Goal: Task Accomplishment & Management: Use online tool/utility

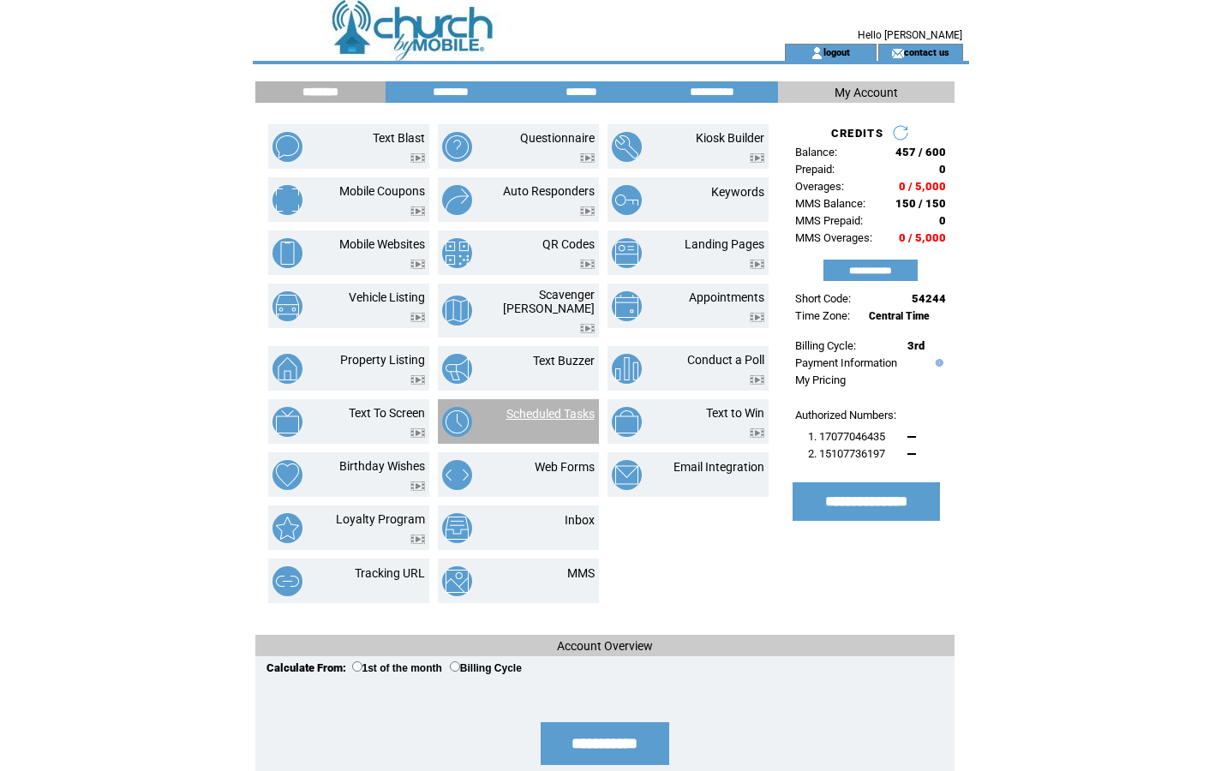
click at [522, 407] on link "Scheduled Tasks" at bounding box center [550, 414] width 88 height 14
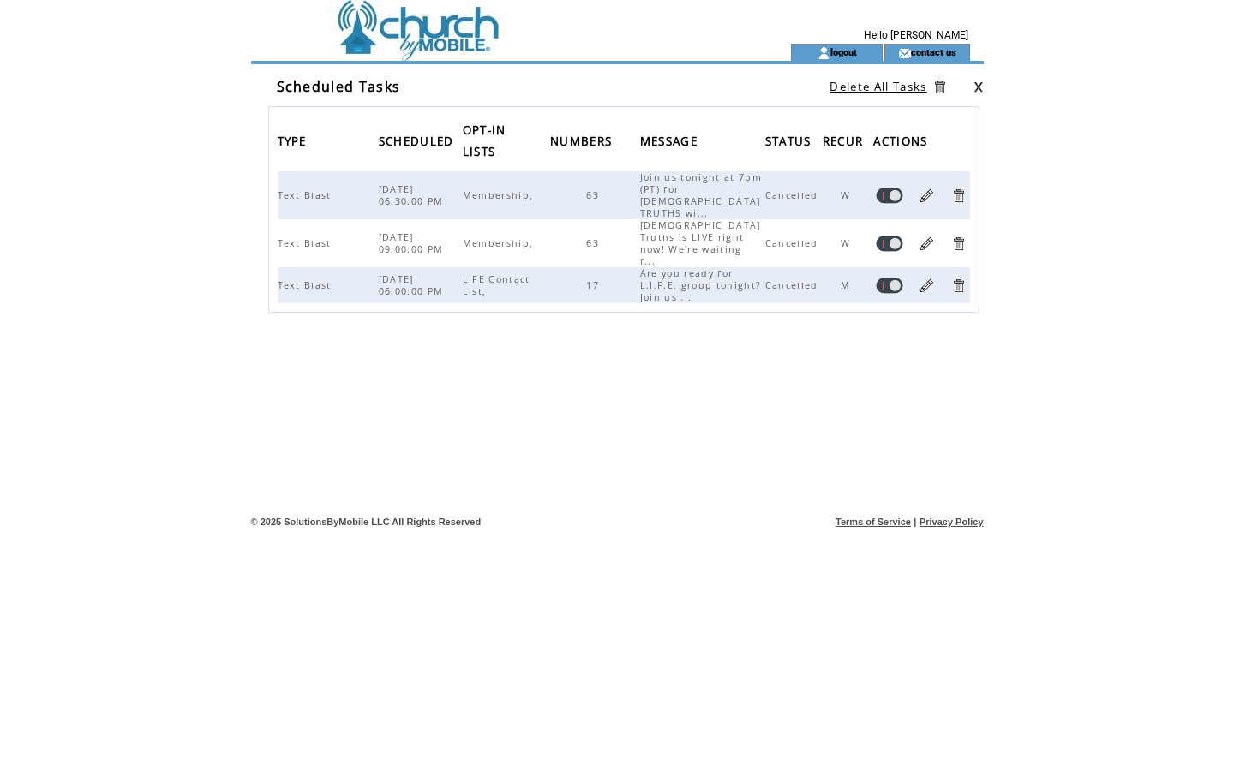
click at [929, 188] on link at bounding box center [926, 196] width 16 height 16
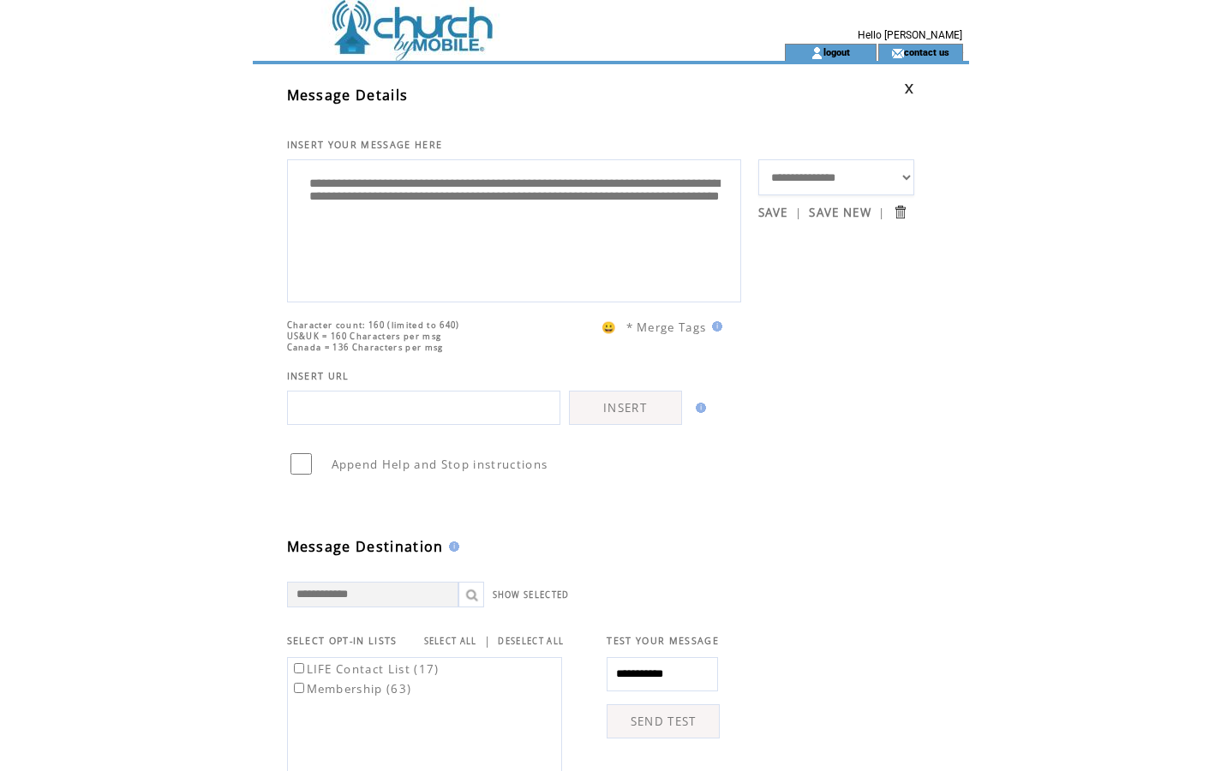
click at [423, 24] on td at bounding box center [488, 22] width 470 height 44
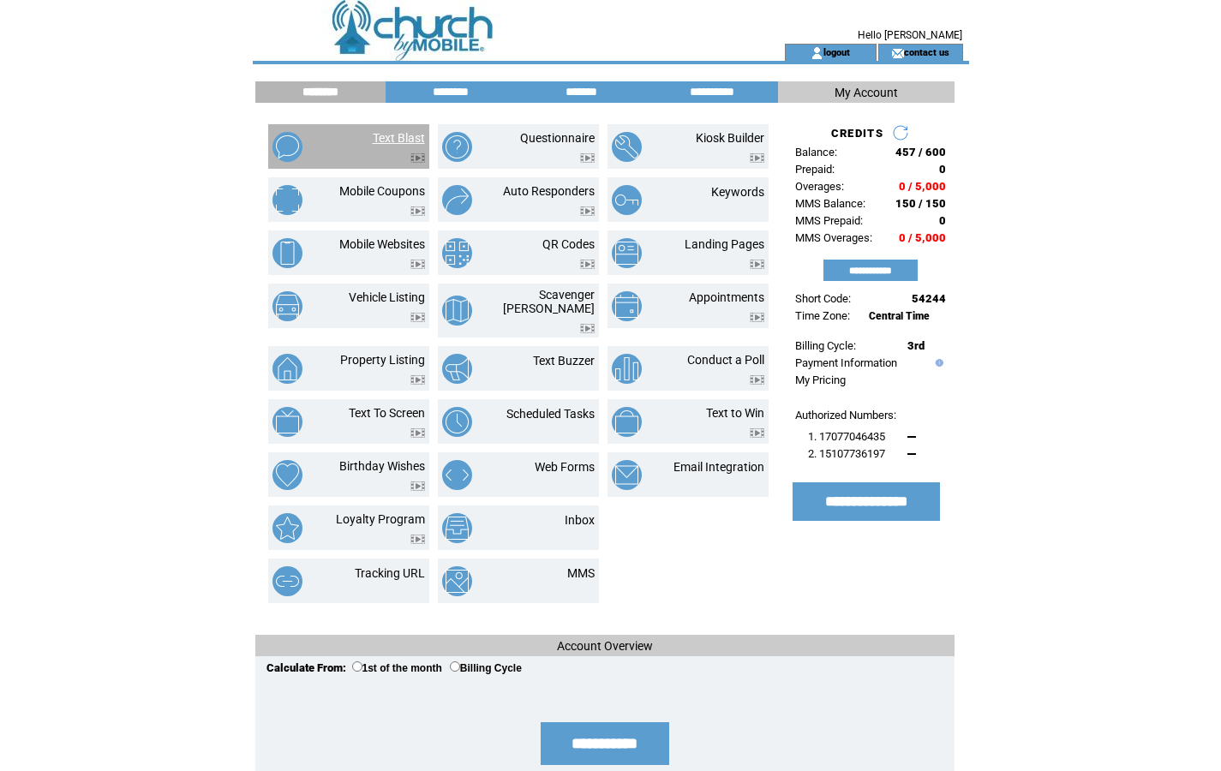
click at [388, 133] on link "Text Blast" at bounding box center [399, 138] width 52 height 14
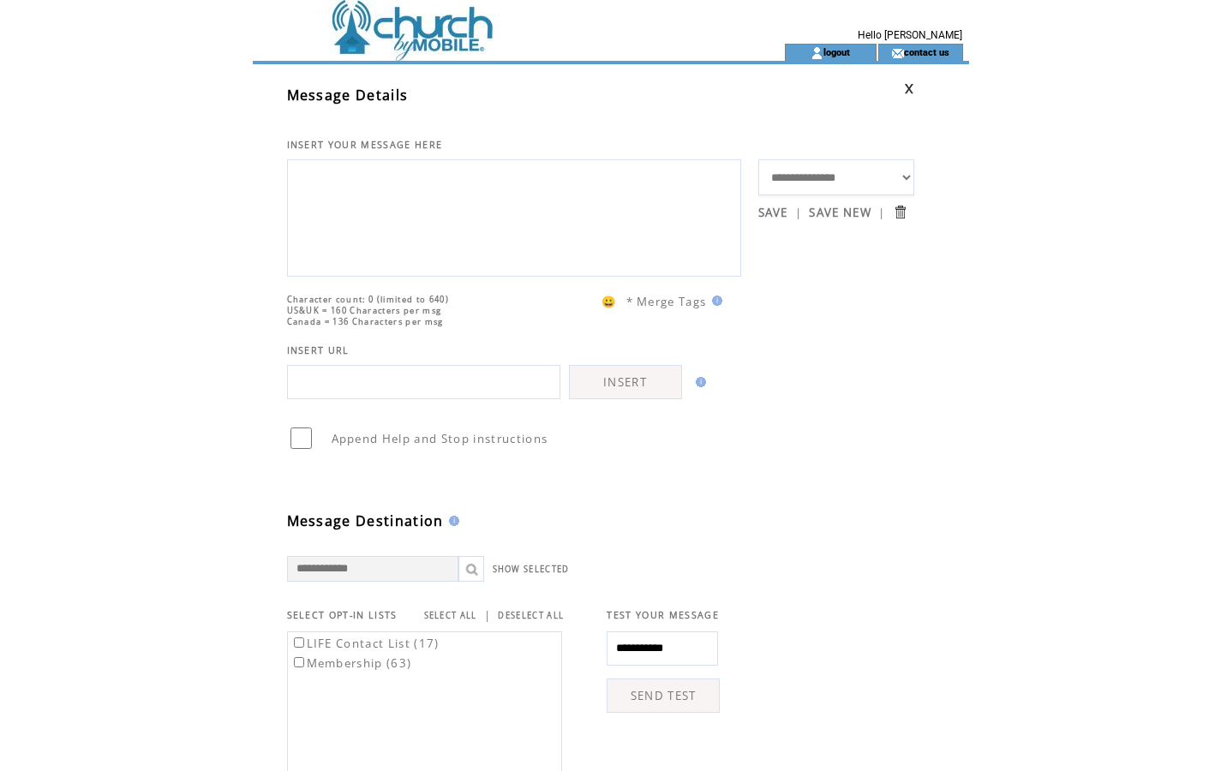
select select "*****"
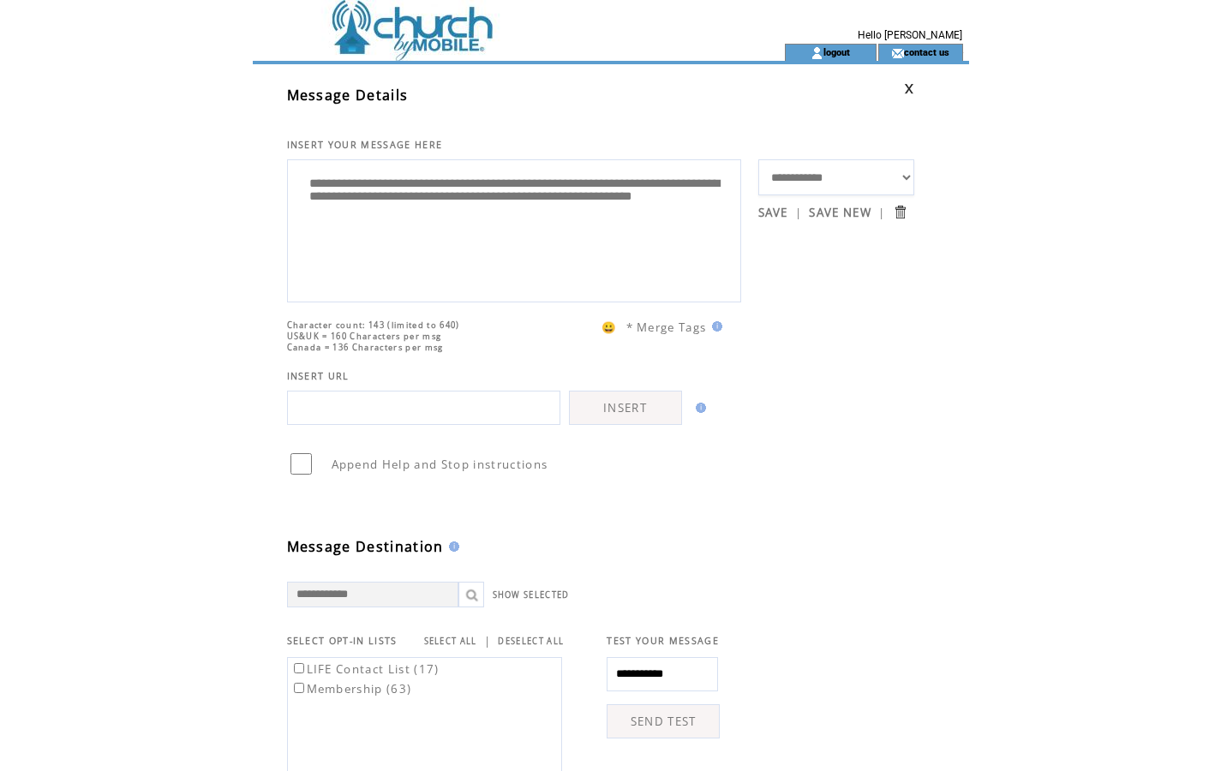
click at [313, 191] on textarea "**********" at bounding box center [513, 228] width 435 height 129
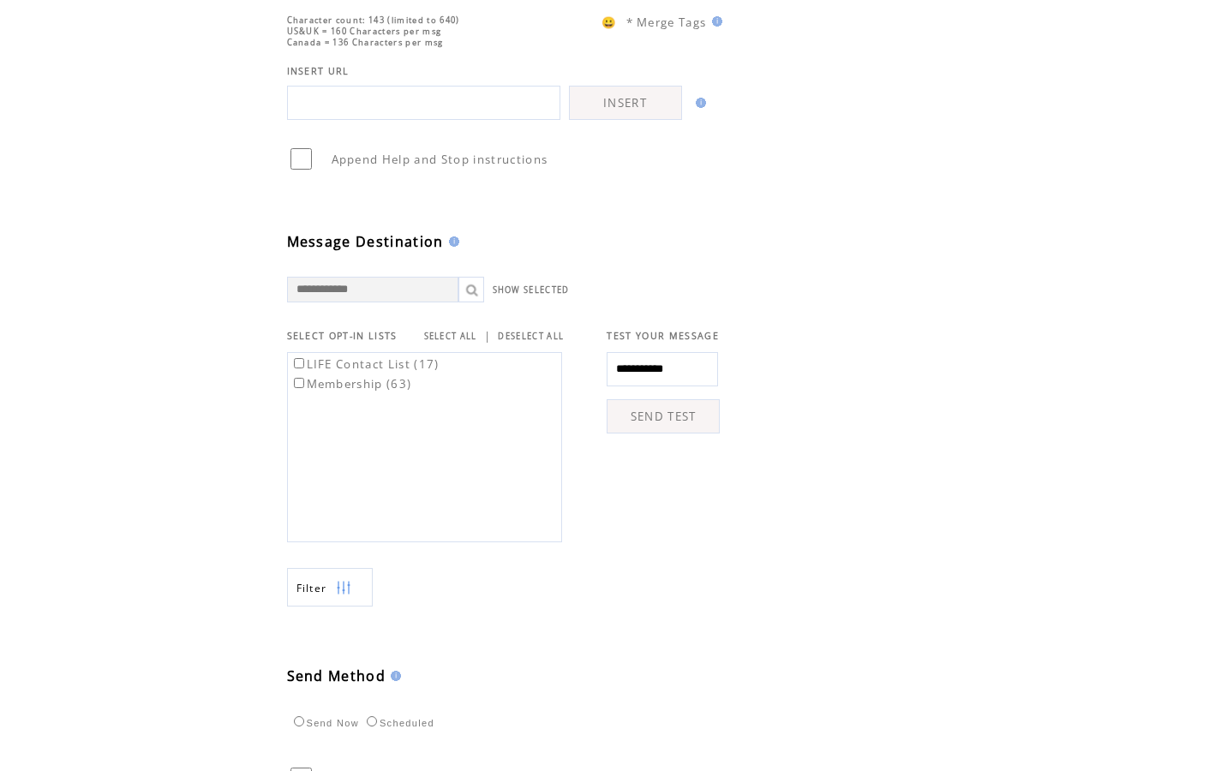
scroll to position [472, 0]
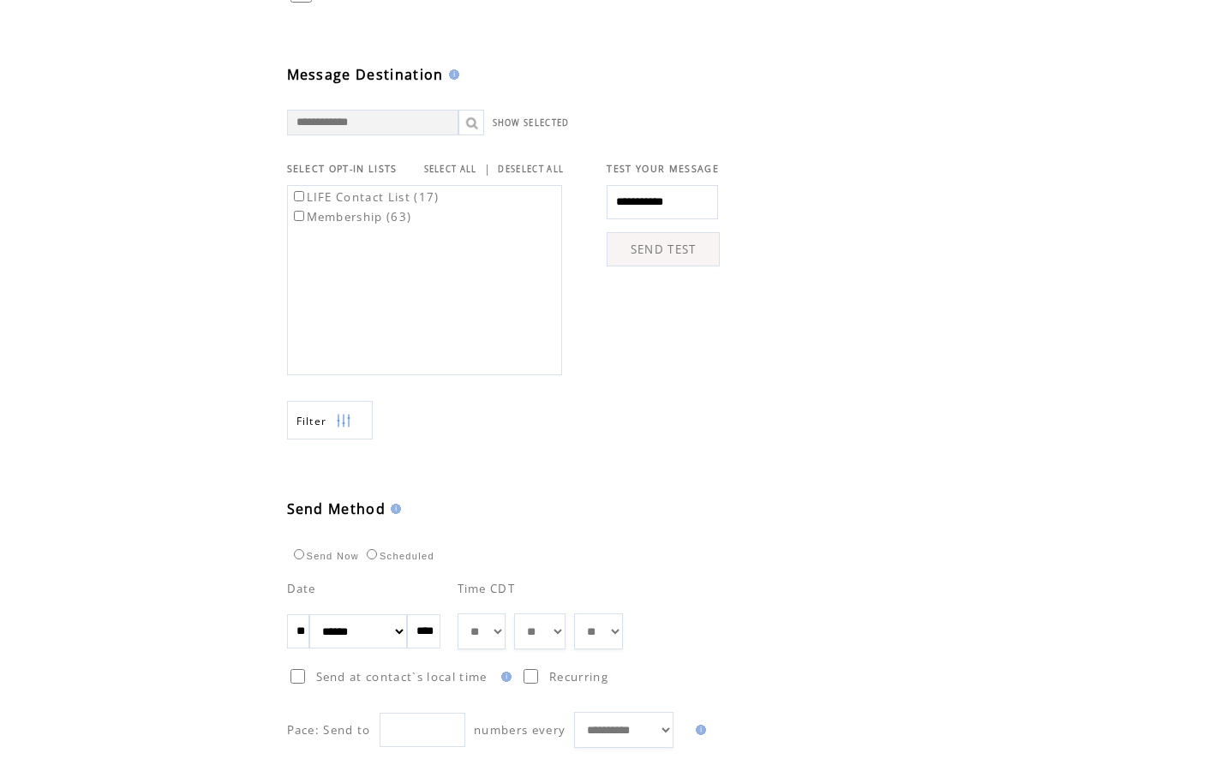
select select "*"
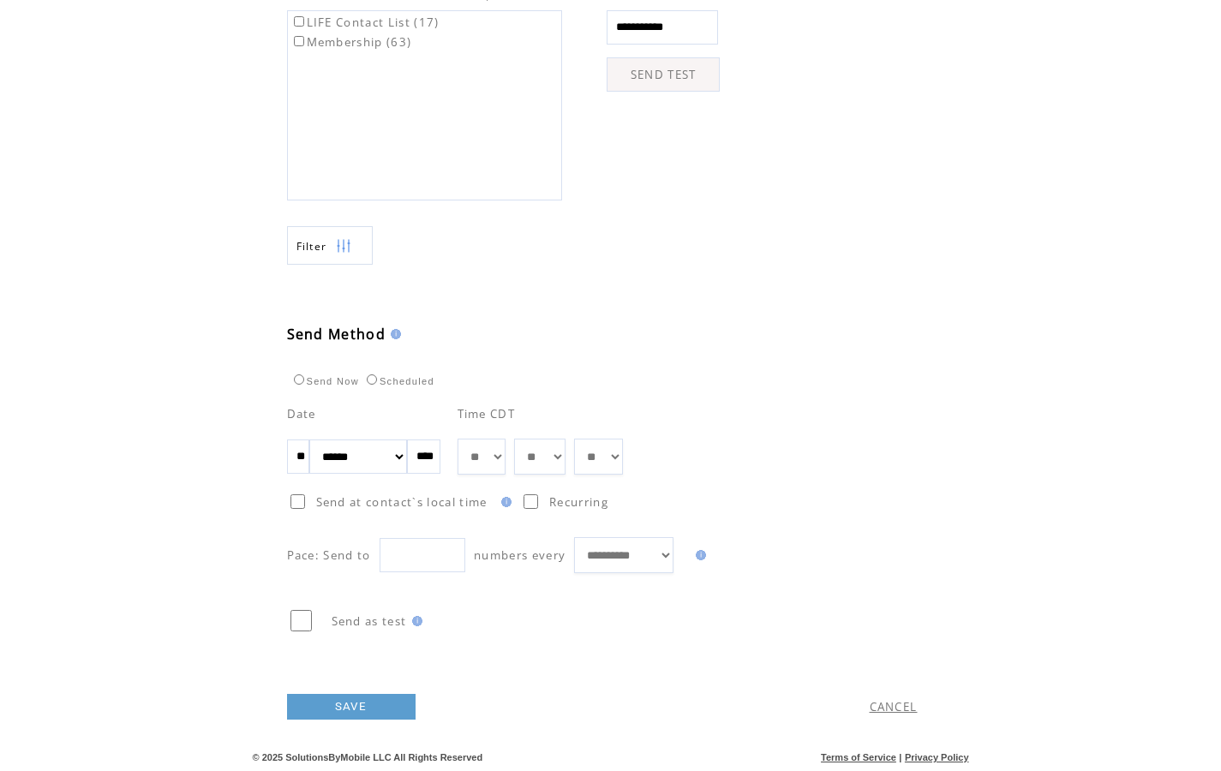
scroll to position [656, 0]
click at [349, 706] on link "SAVE" at bounding box center [351, 707] width 129 height 26
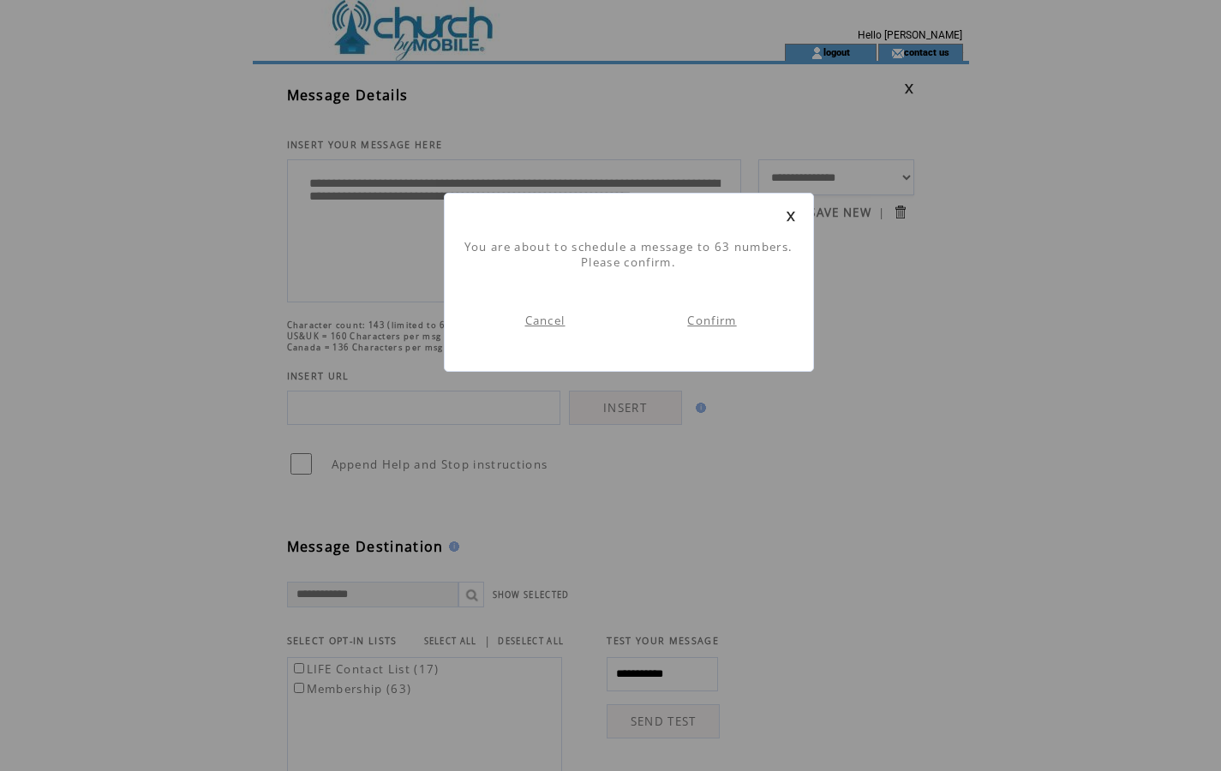
scroll to position [1, 0]
click at [721, 320] on link "Confirm" at bounding box center [711, 320] width 49 height 15
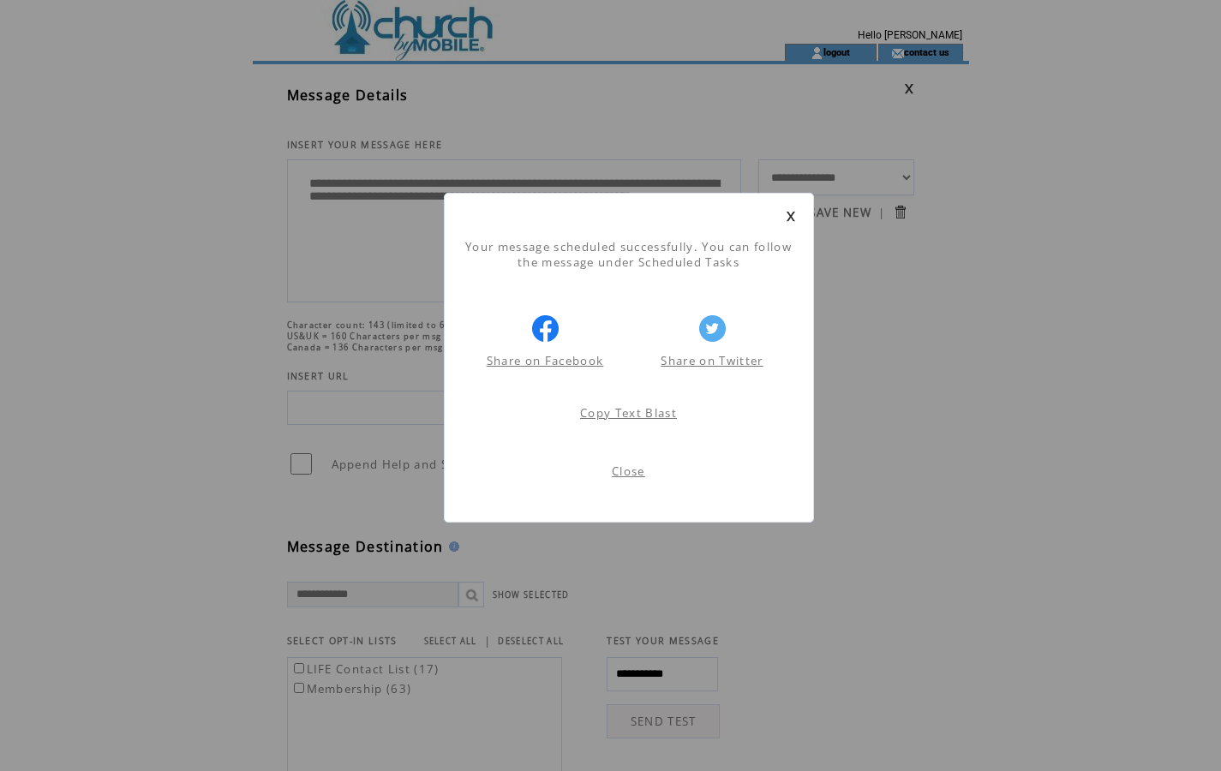
scroll to position [1, 0]
click at [638, 474] on link "Close" at bounding box center [628, 471] width 33 height 15
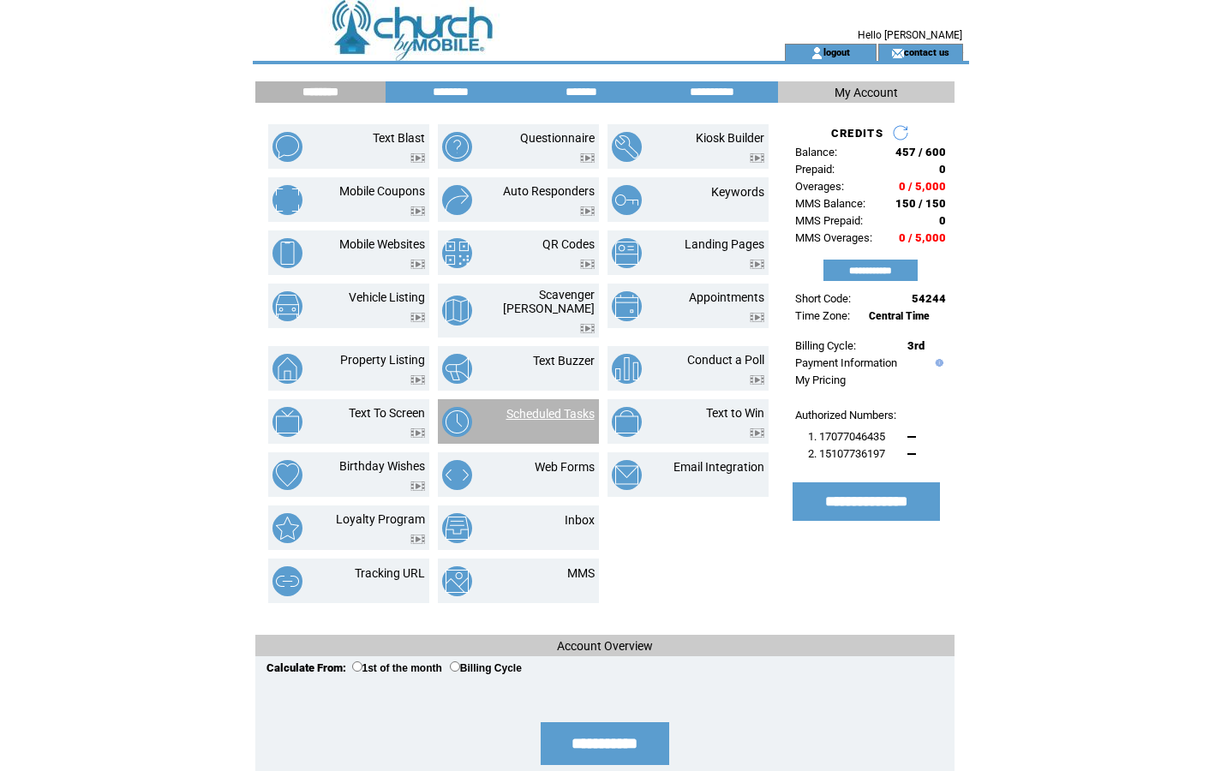
click at [547, 407] on link "Scheduled Tasks" at bounding box center [550, 414] width 88 height 14
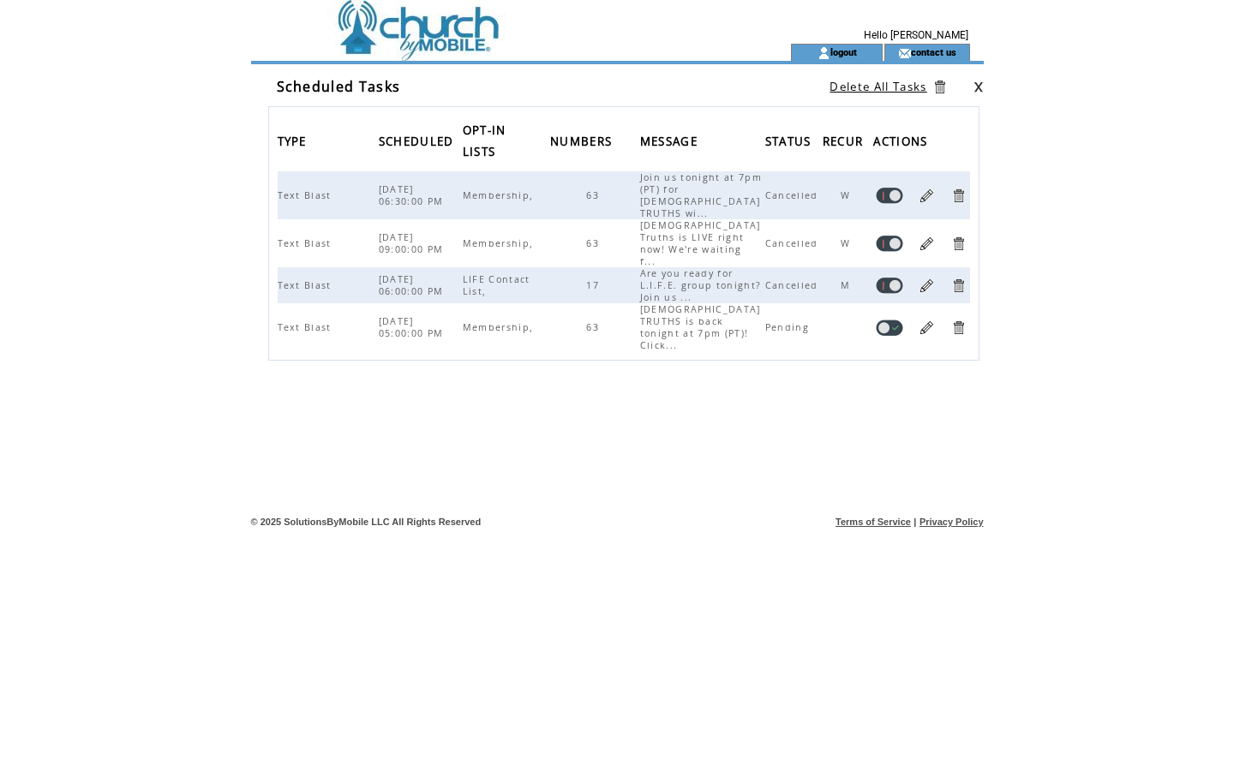
click at [924, 236] on link at bounding box center [926, 244] width 16 height 16
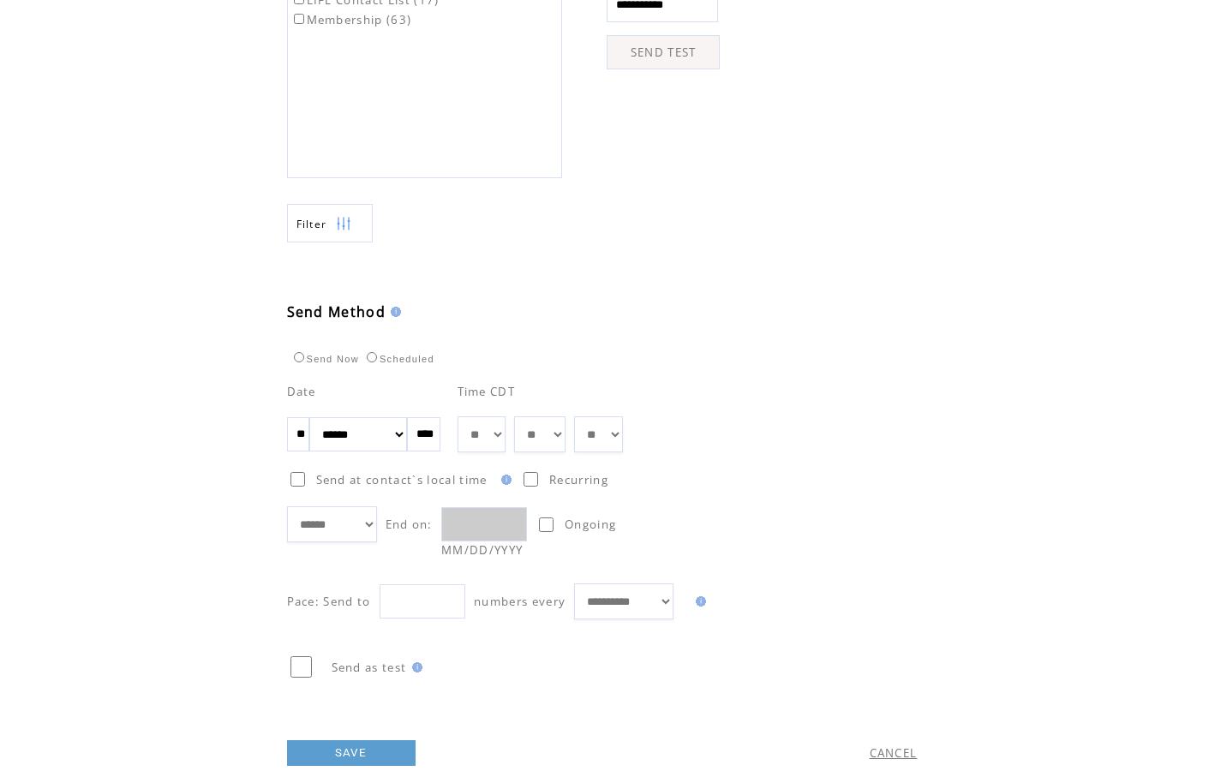
scroll to position [673, 0]
click at [309, 443] on input "**" at bounding box center [298, 431] width 22 height 34
drag, startPoint x: 313, startPoint y: 443, endPoint x: 276, endPoint y: 446, distance: 37.0
click at [277, 446] on div "**********" at bounding box center [628, 90] width 751 height 1397
type input "**"
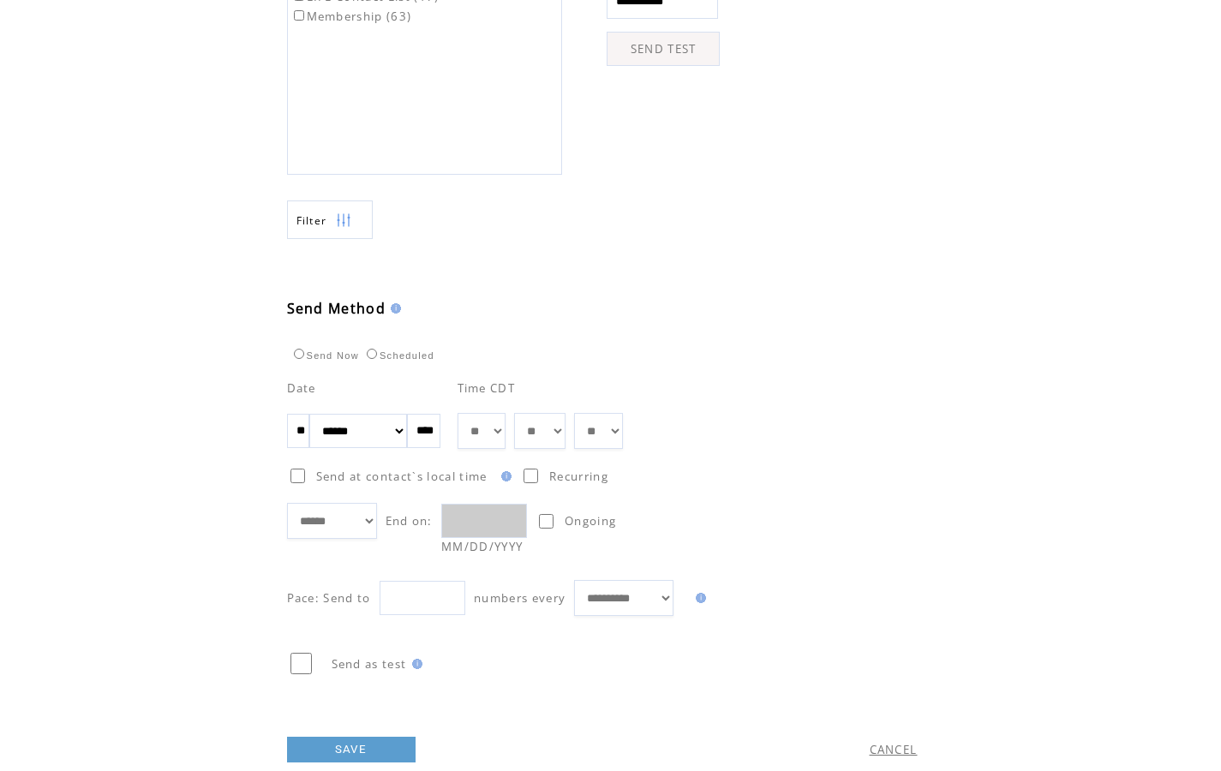
click at [745, 458] on div at bounding box center [600, 457] width 627 height 17
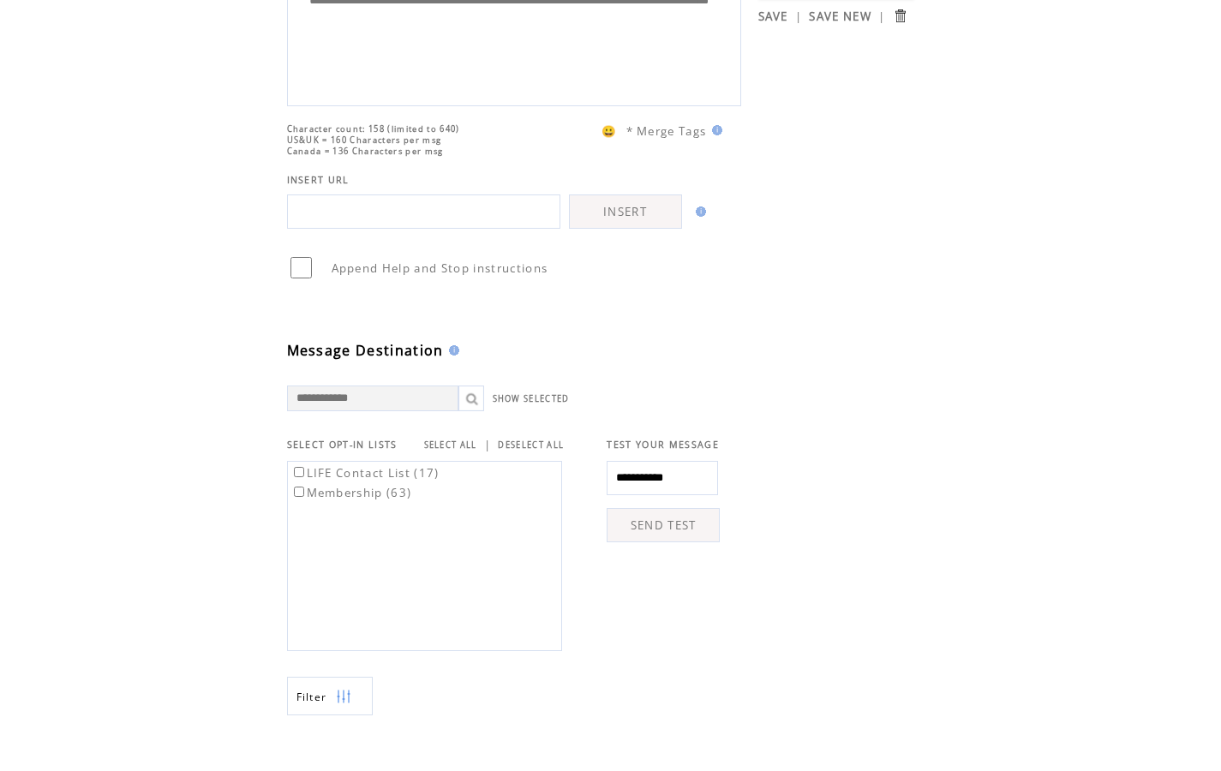
scroll to position [725, 0]
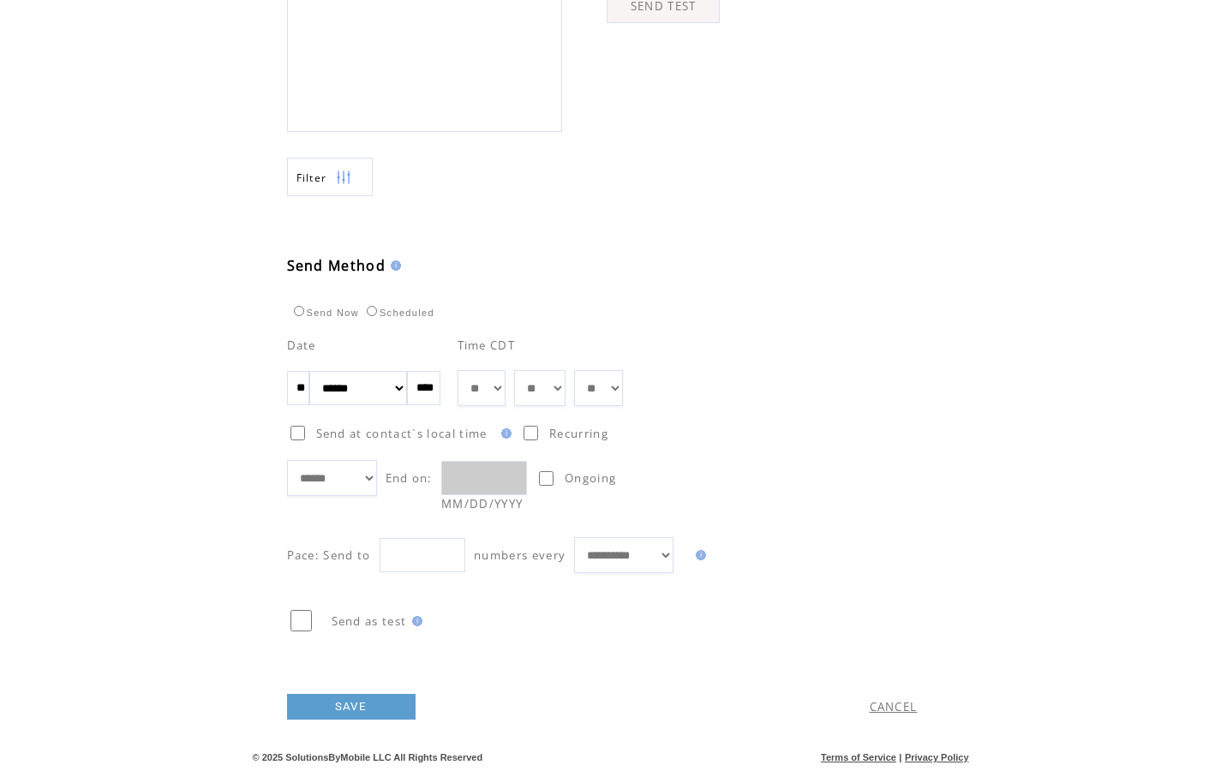
click at [342, 700] on link "SAVE" at bounding box center [351, 707] width 129 height 26
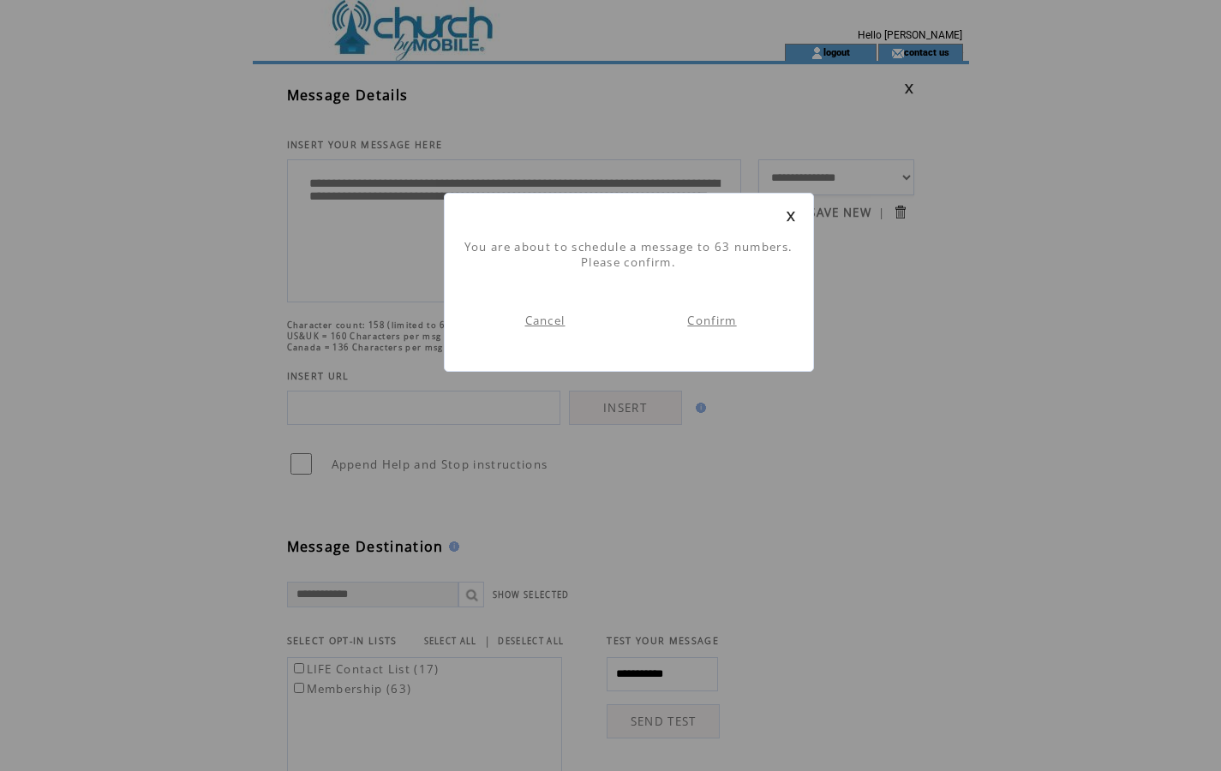
scroll to position [1, 0]
click at [710, 320] on link "Confirm" at bounding box center [711, 320] width 49 height 15
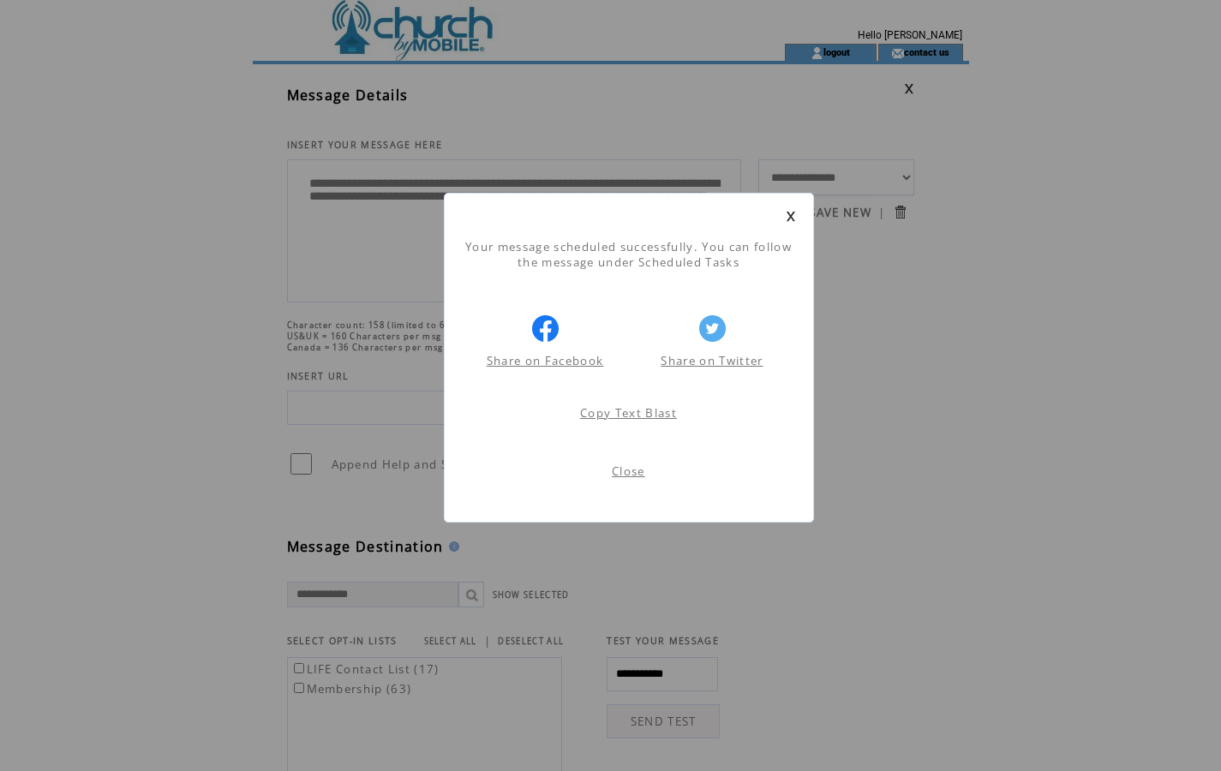
scroll to position [1, 0]
drag, startPoint x: 625, startPoint y: 470, endPoint x: 712, endPoint y: 464, distance: 87.6
click at [625, 470] on link "Close" at bounding box center [628, 471] width 33 height 15
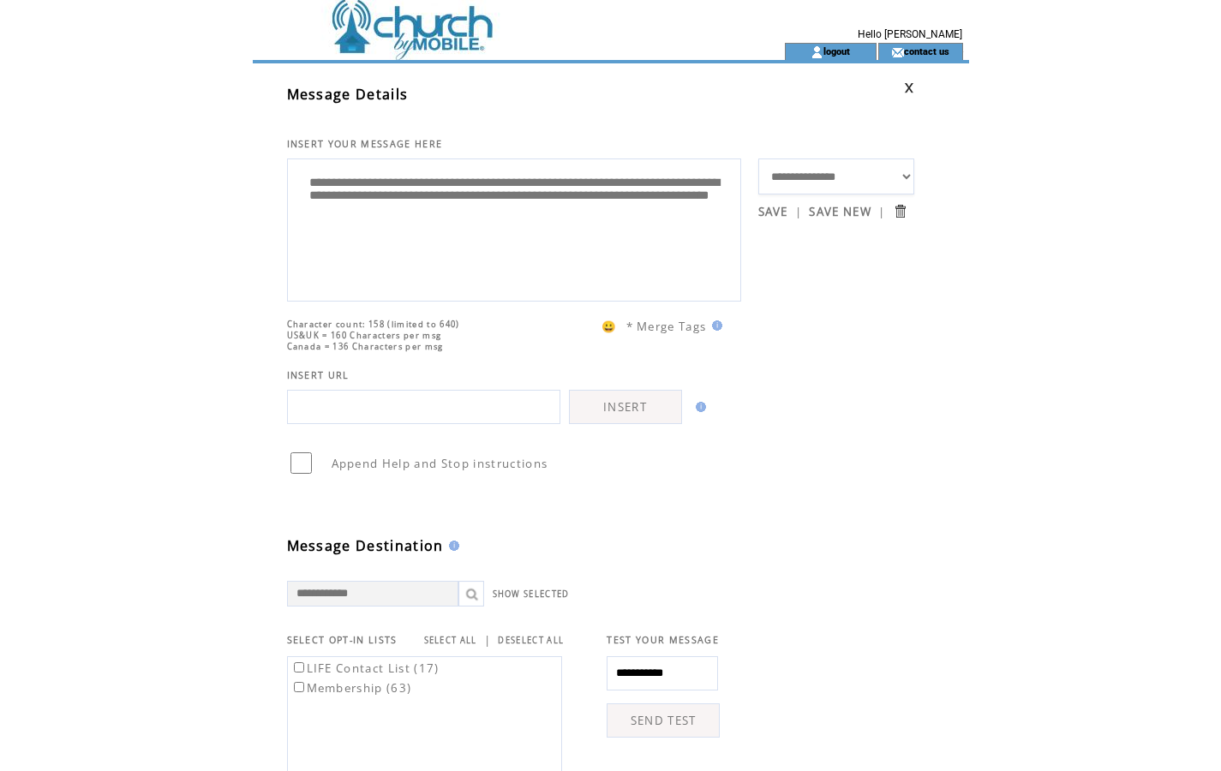
click at [411, 44] on td at bounding box center [488, 51] width 470 height 17
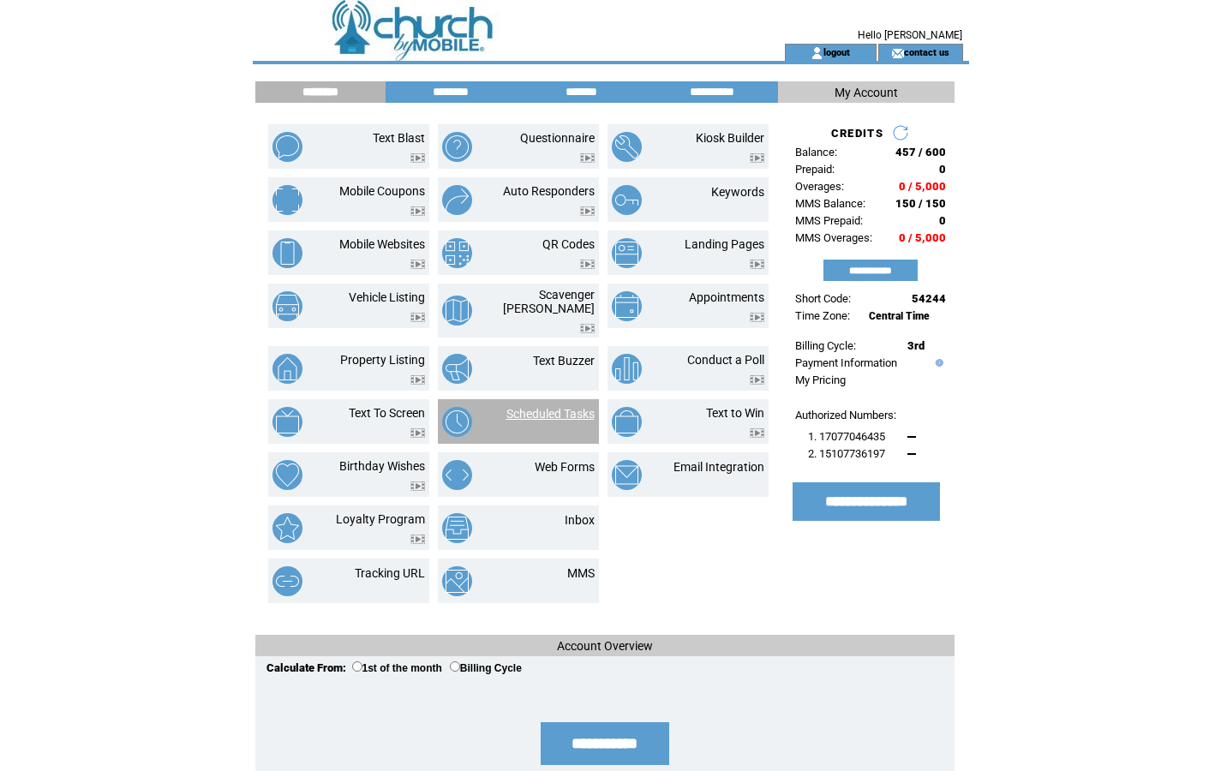
click at [524, 407] on link "Scheduled Tasks" at bounding box center [550, 414] width 88 height 14
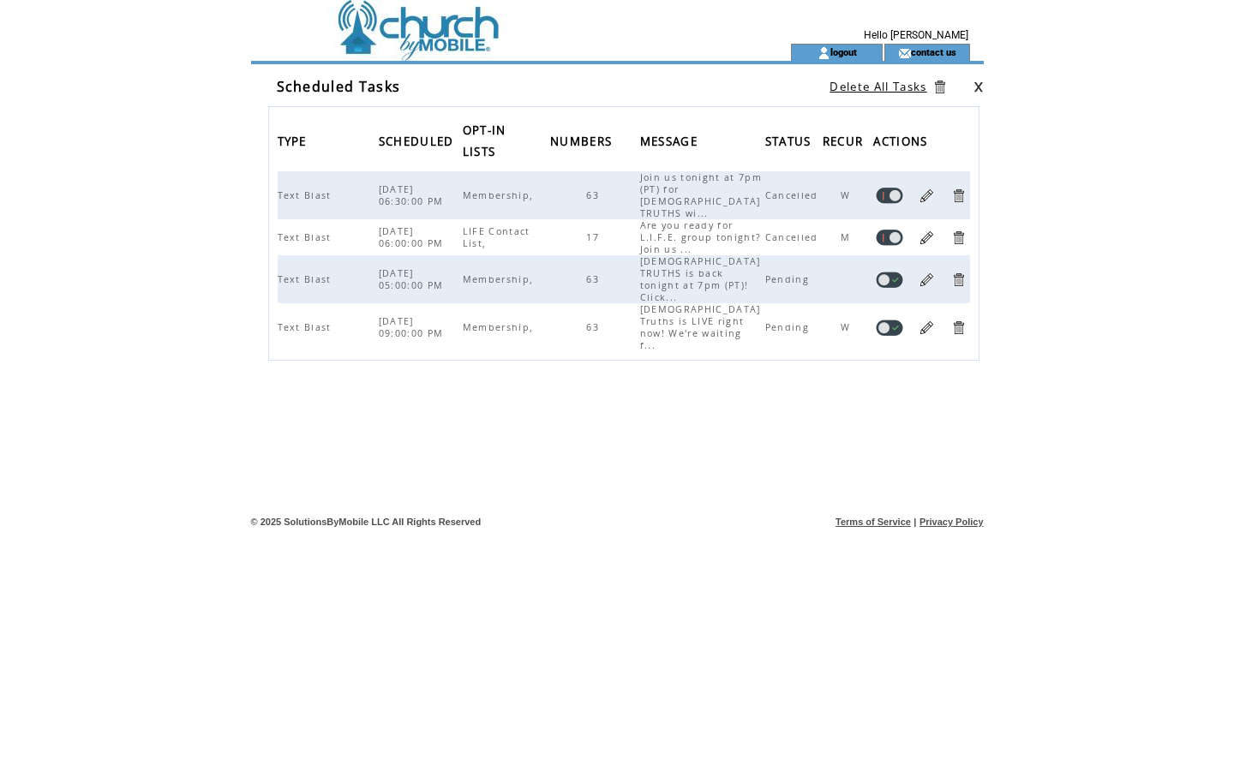
click at [924, 190] on link at bounding box center [926, 196] width 16 height 16
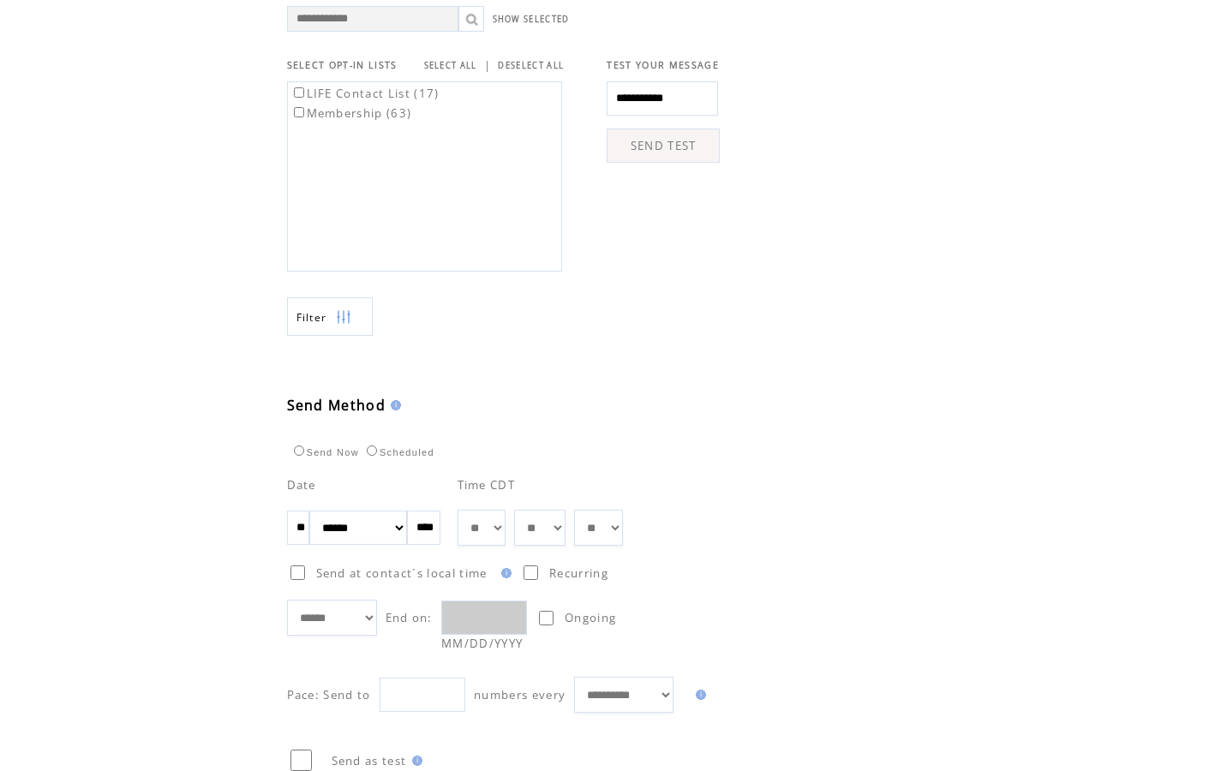
scroll to position [676, 0]
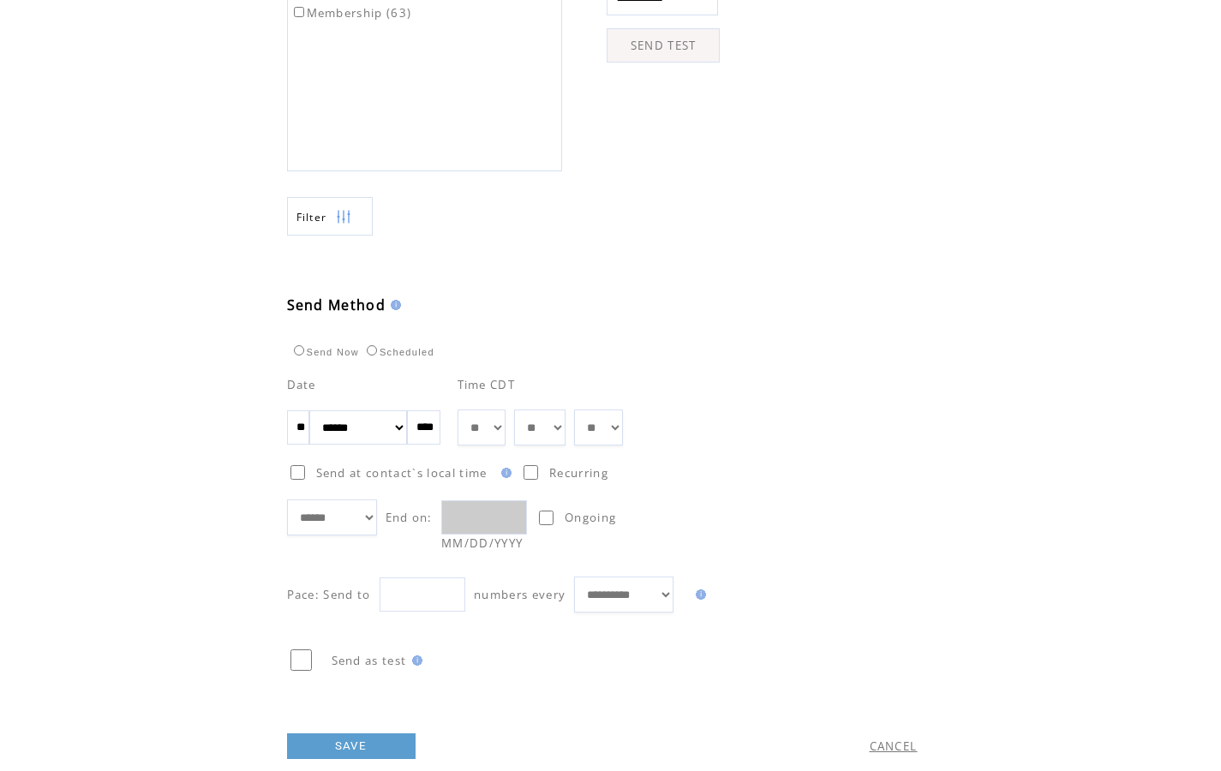
drag, startPoint x: 313, startPoint y: 441, endPoint x: 263, endPoint y: 443, distance: 49.7
click at [263, 443] on div "**********" at bounding box center [628, 86] width 751 height 1397
type input "**"
click at [769, 500] on div "***** ****** ******** ******* ********* ******* End on: Ongoing MM/DD/YYYY" at bounding box center [600, 516] width 627 height 69
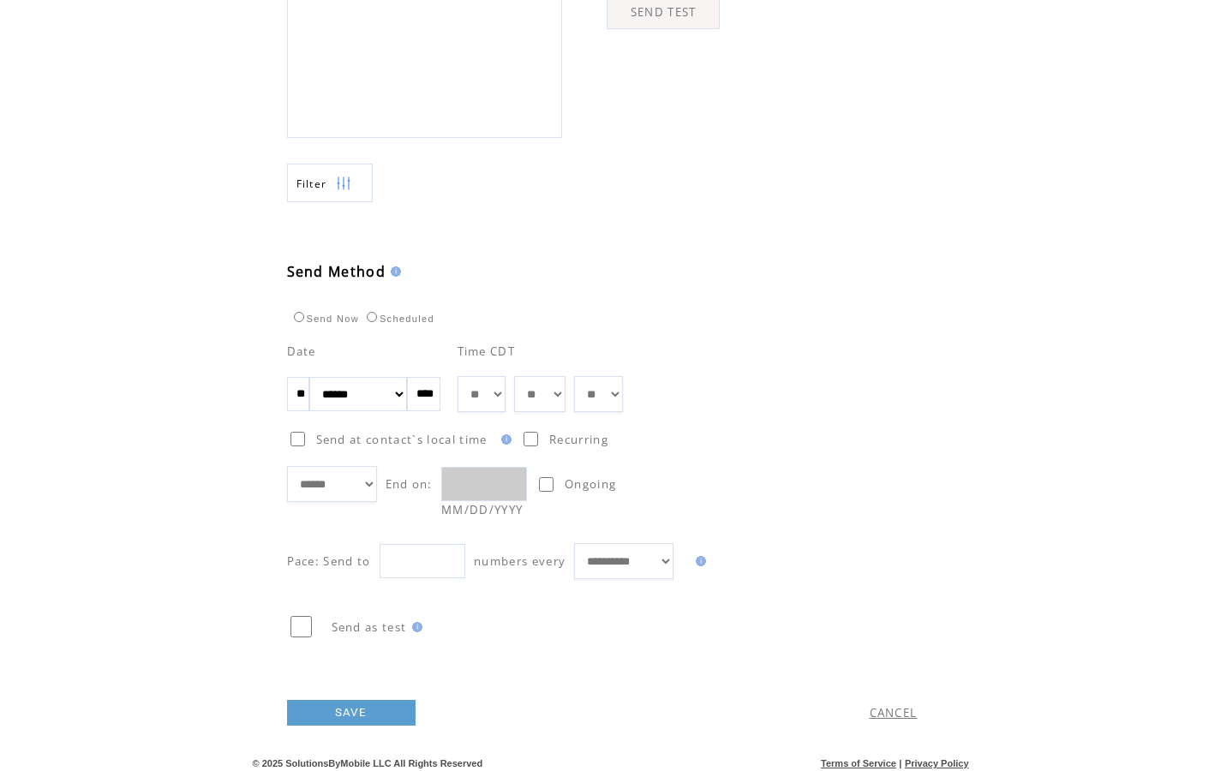
scroll to position [725, 0]
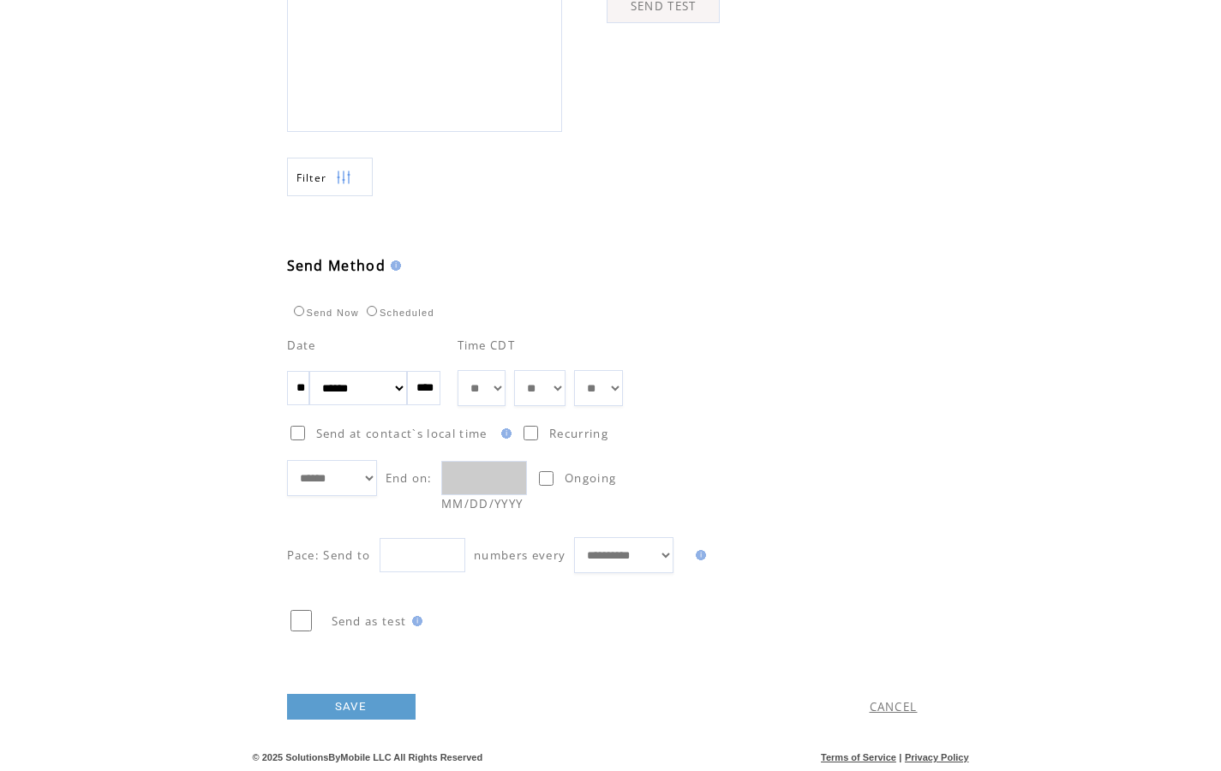
click at [353, 705] on link "SAVE" at bounding box center [351, 707] width 129 height 26
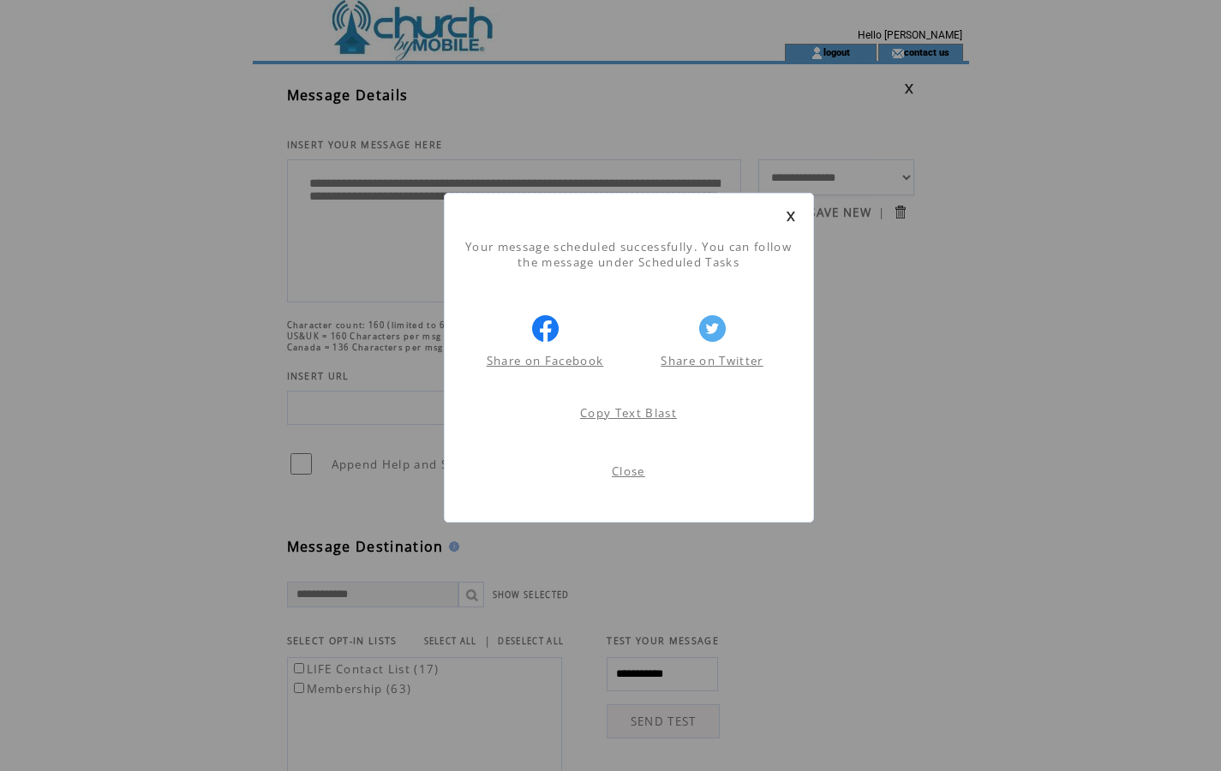
scroll to position [1, 0]
drag, startPoint x: 623, startPoint y: 468, endPoint x: 640, endPoint y: 471, distance: 17.5
click at [623, 469] on link "Close" at bounding box center [628, 471] width 33 height 15
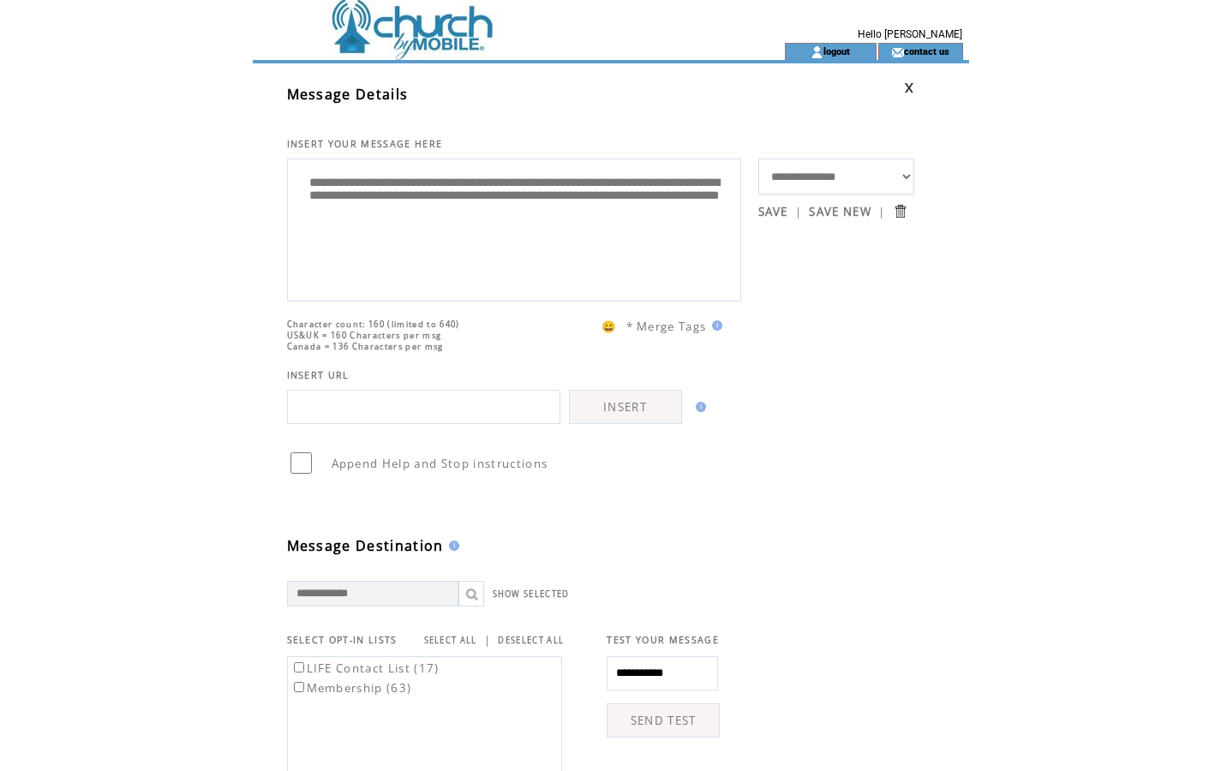
click at [454, 39] on td at bounding box center [488, 21] width 470 height 44
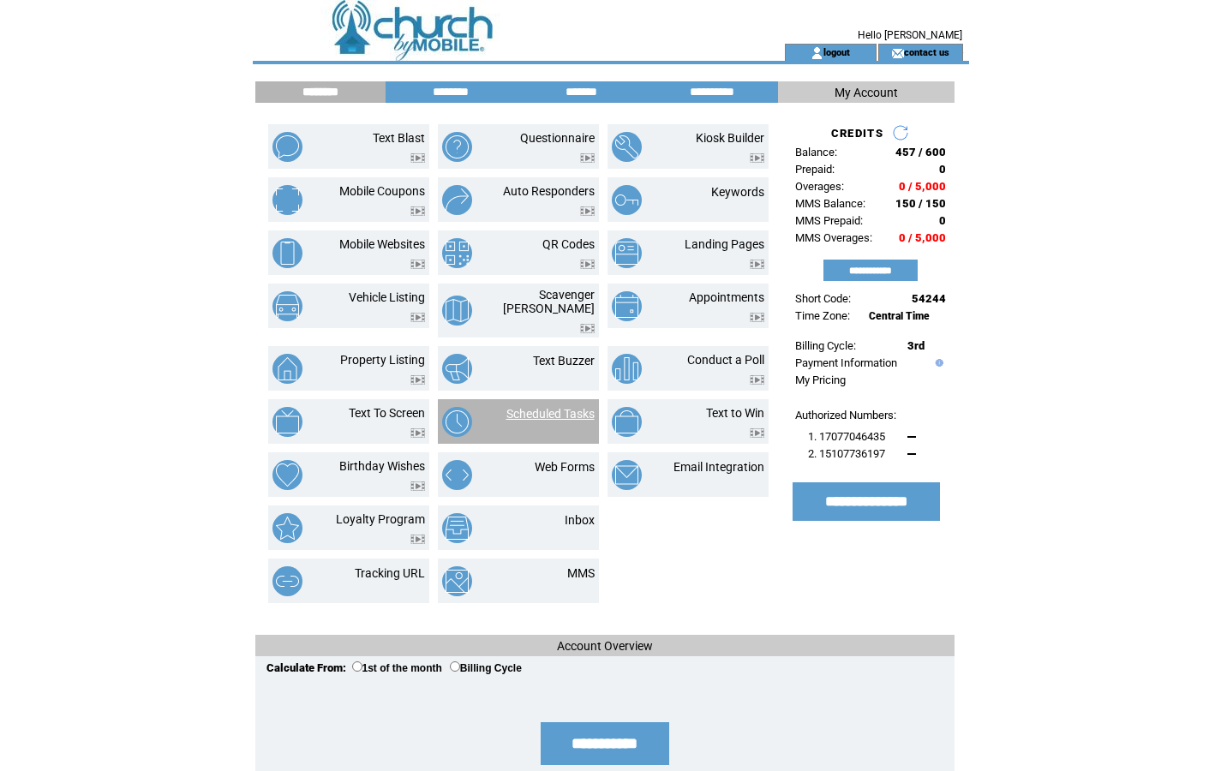
click at [543, 407] on link "Scheduled Tasks" at bounding box center [550, 414] width 88 height 14
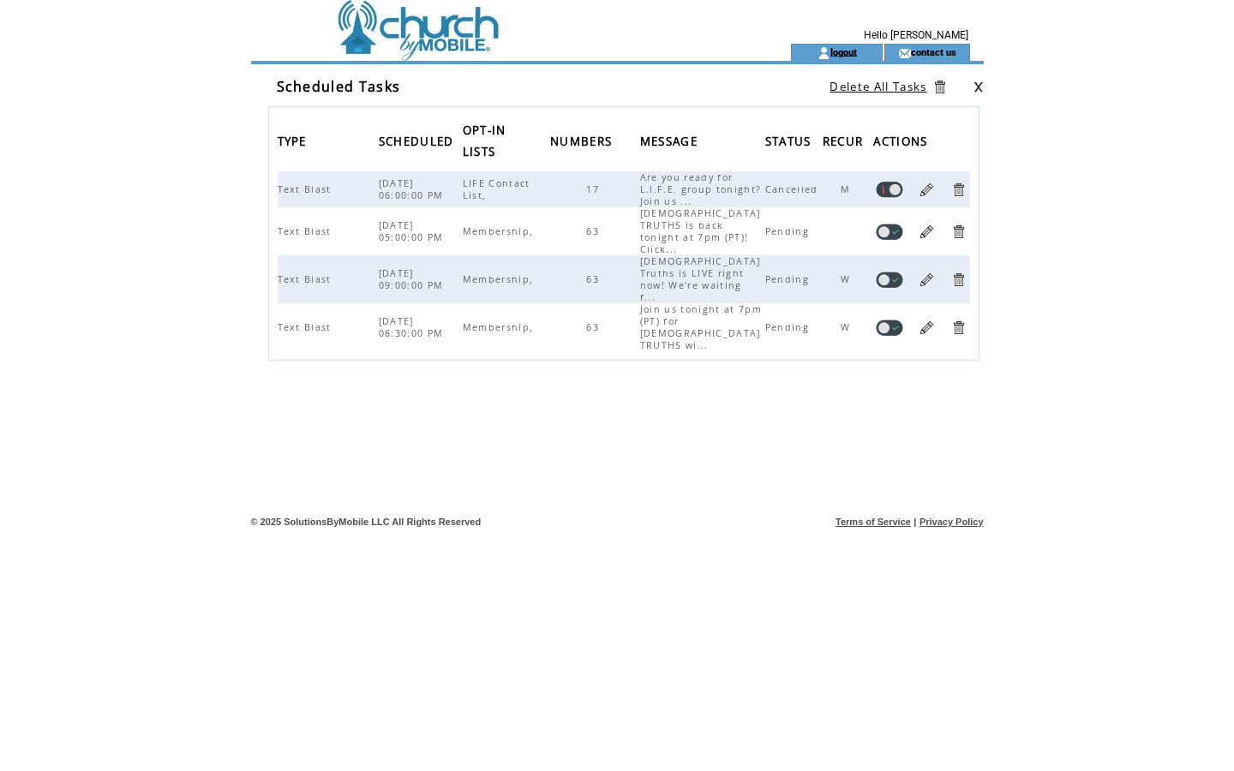
click at [850, 51] on link "logout" at bounding box center [843, 51] width 27 height 11
